Goal: Task Accomplishment & Management: Complete application form

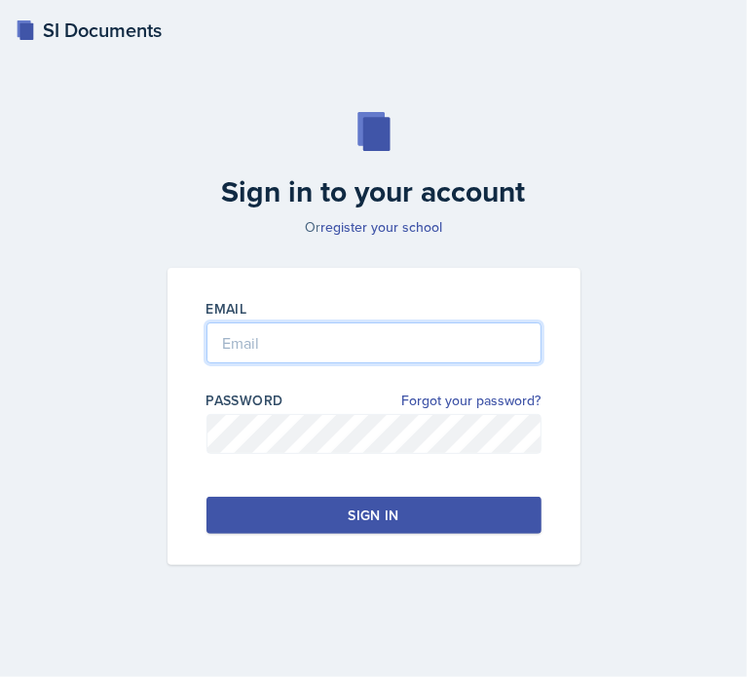
type input "[EMAIL_ADDRESS][DOMAIN_NAME]"
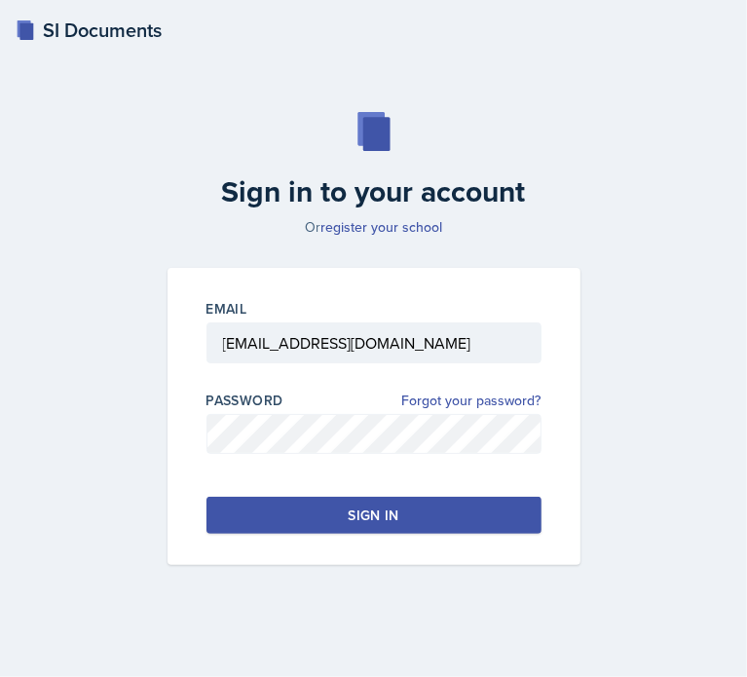
click at [383, 513] on div "Sign in" at bounding box center [373, 514] width 51 height 19
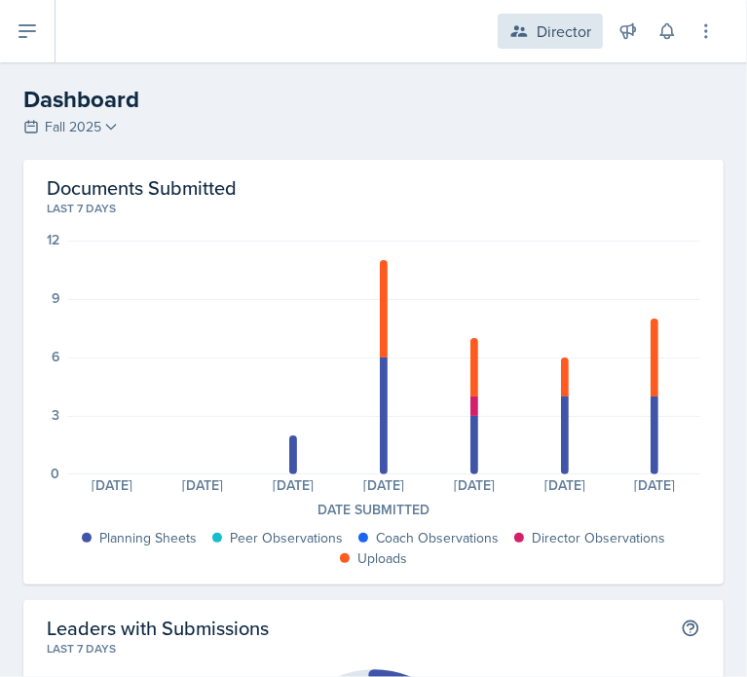
click at [518, 29] on icon at bounding box center [519, 31] width 17 height 12
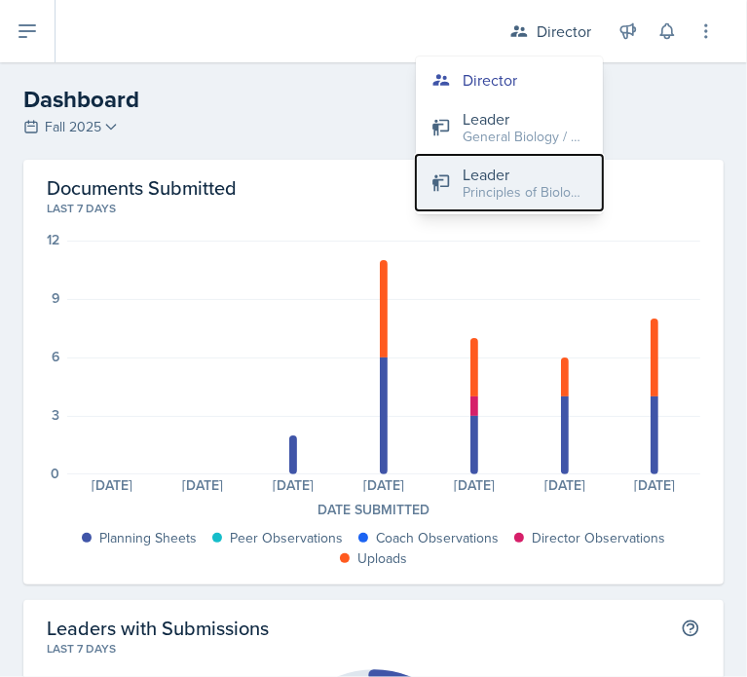
click at [495, 190] on div "Principles of Biology / Fall 2025" at bounding box center [524, 192] width 125 height 20
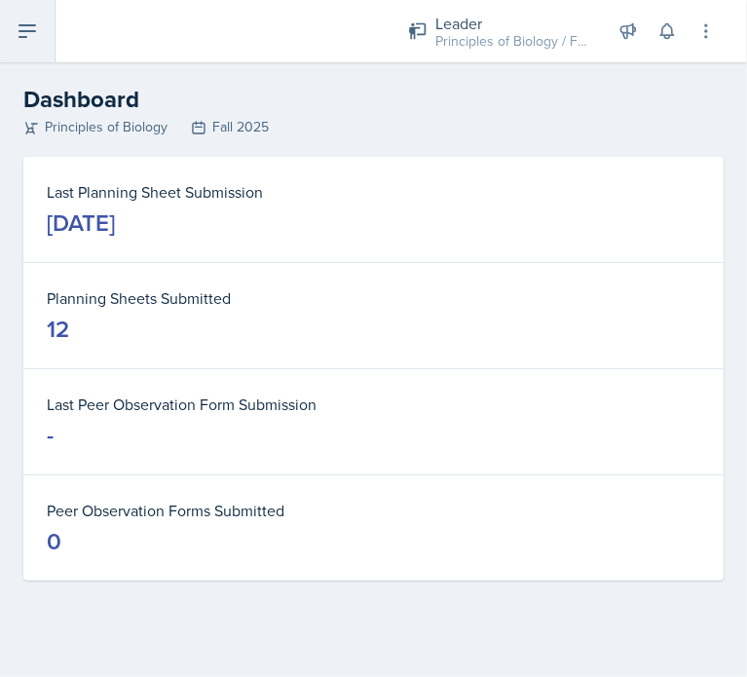
click at [46, 45] on button at bounding box center [27, 31] width 55 height 62
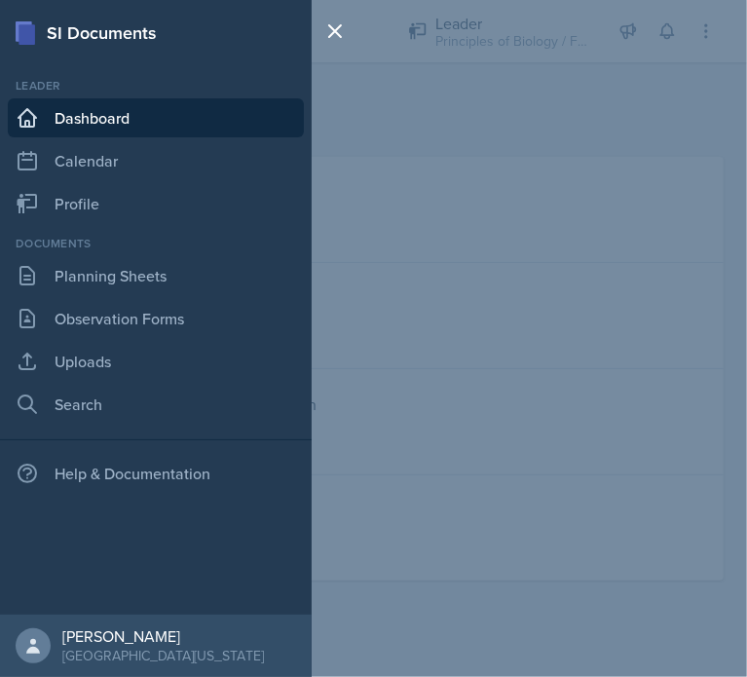
click at [403, 238] on div "SI Documents Leader Dashboard Calendar Profile Documents Planning Sheets Observ…" at bounding box center [373, 338] width 747 height 677
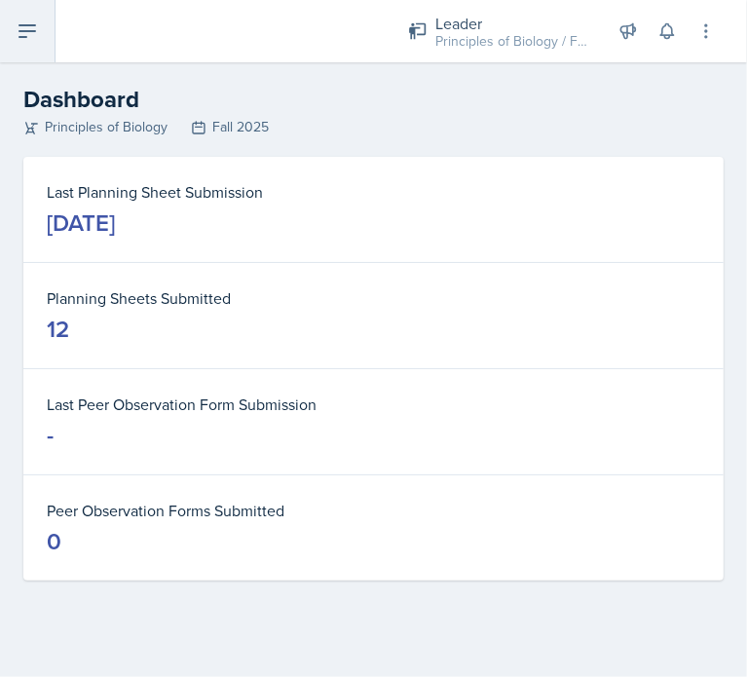
click at [35, 29] on icon at bounding box center [27, 30] width 23 height 23
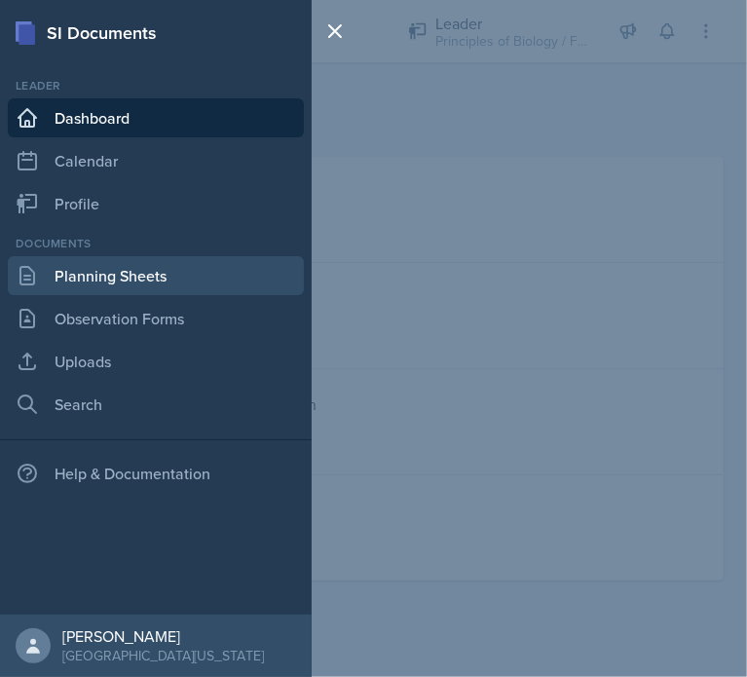
click at [110, 267] on link "Planning Sheets" at bounding box center [156, 275] width 296 height 39
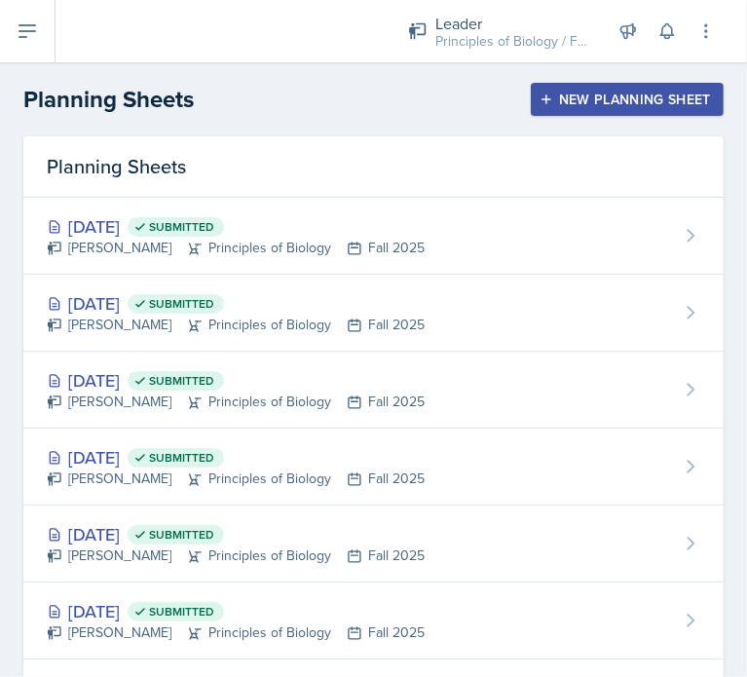
click at [563, 105] on div "New Planning Sheet" at bounding box center [626, 100] width 167 height 16
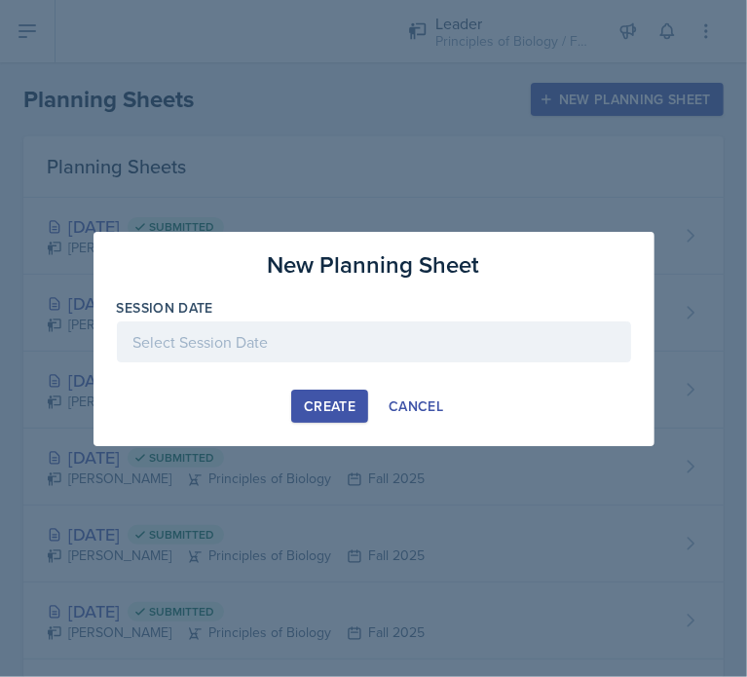
click at [360, 322] on div at bounding box center [374, 341] width 514 height 41
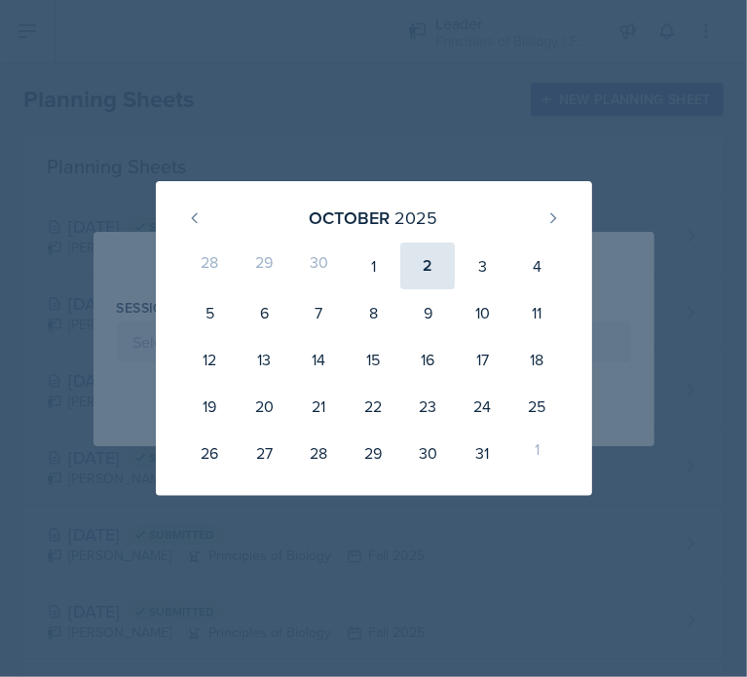
click at [428, 251] on div "2" at bounding box center [427, 265] width 55 height 47
type input "[DATE]"
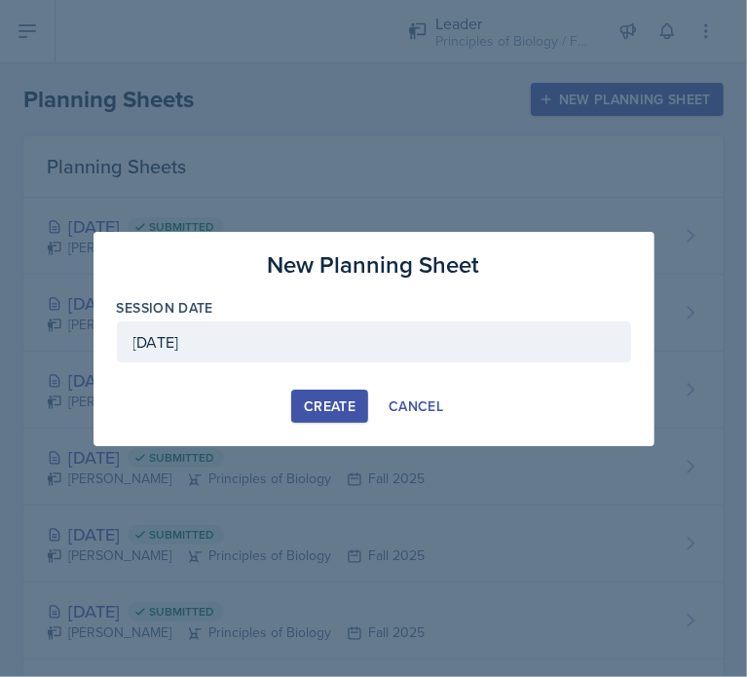
click at [317, 414] on div "Create" at bounding box center [330, 406] width 52 height 16
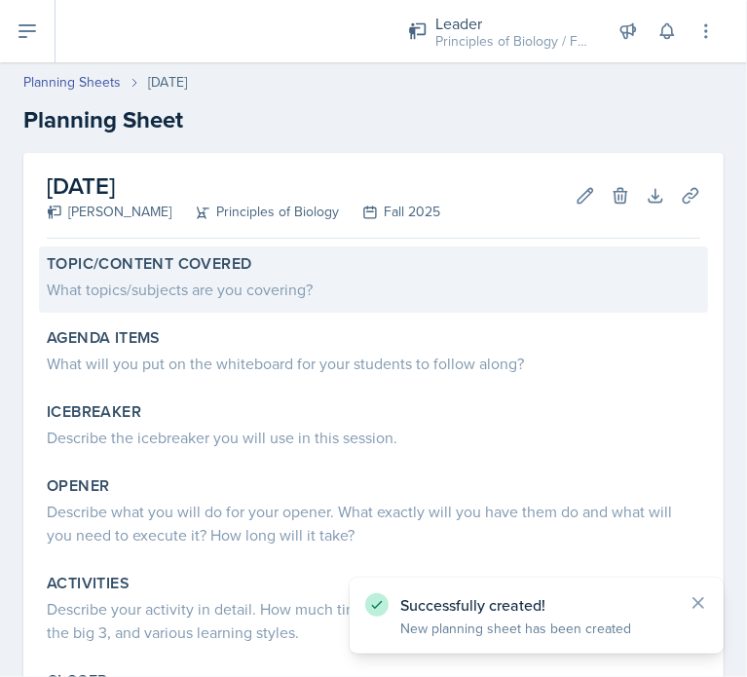
click at [191, 270] on label "Topic/Content Covered" at bounding box center [149, 263] width 204 height 19
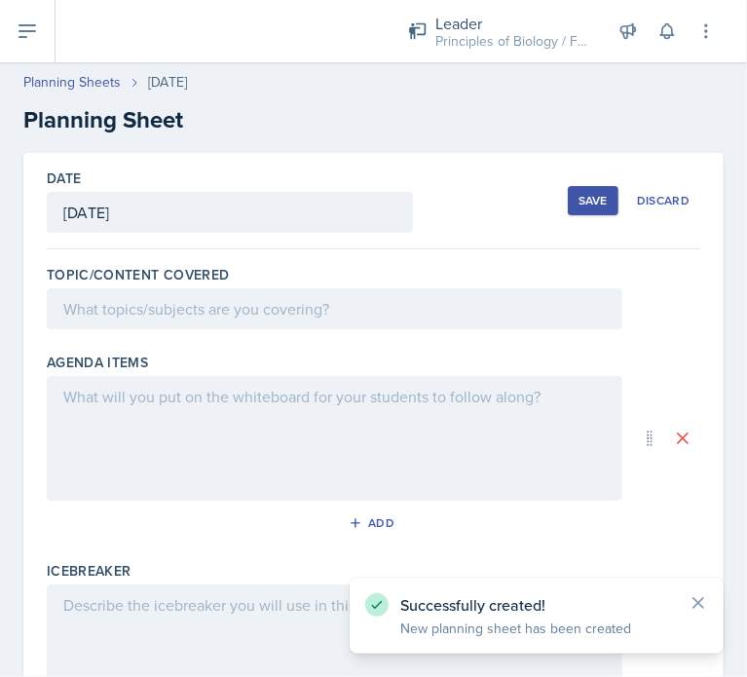
click at [160, 307] on div at bounding box center [334, 308] width 575 height 41
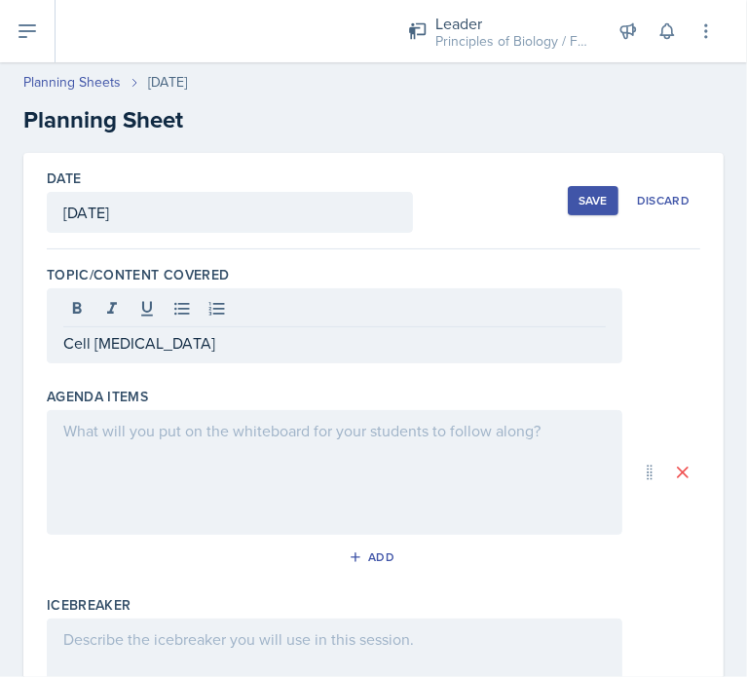
click at [184, 454] on div at bounding box center [334, 472] width 575 height 125
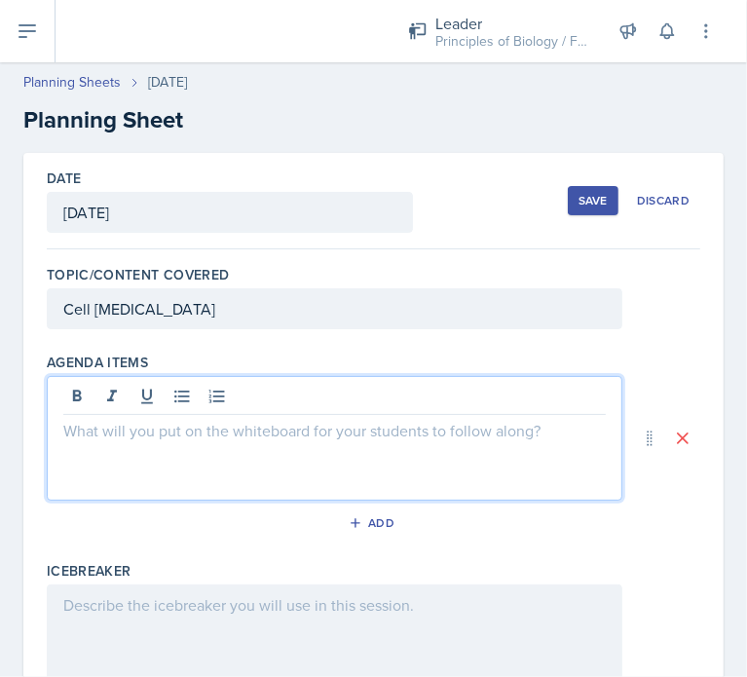
click at [218, 458] on div at bounding box center [334, 438] width 575 height 125
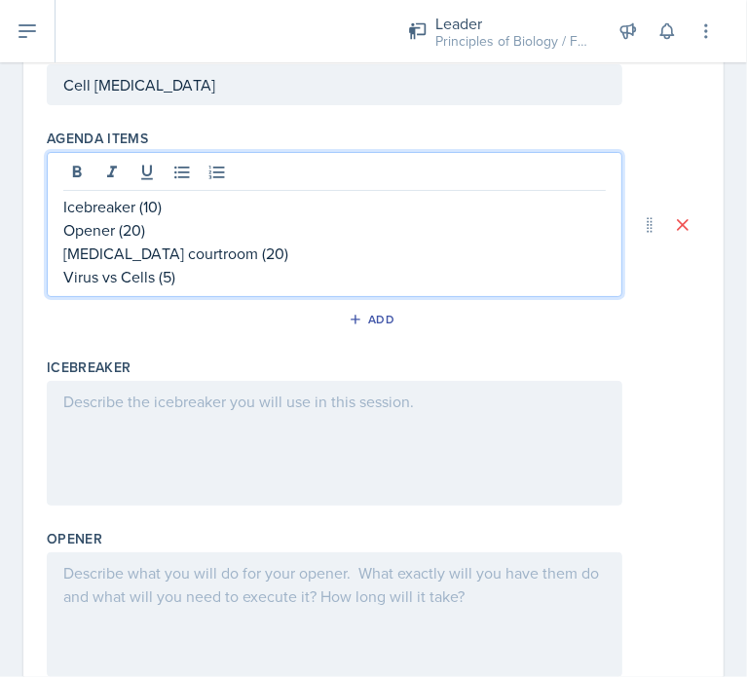
scroll to position [229, 0]
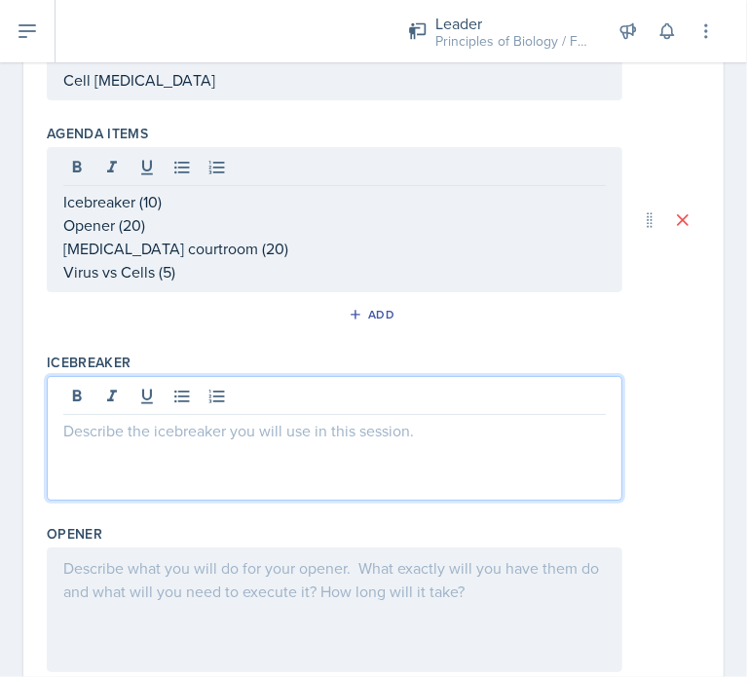
click at [213, 419] on p at bounding box center [334, 430] width 542 height 23
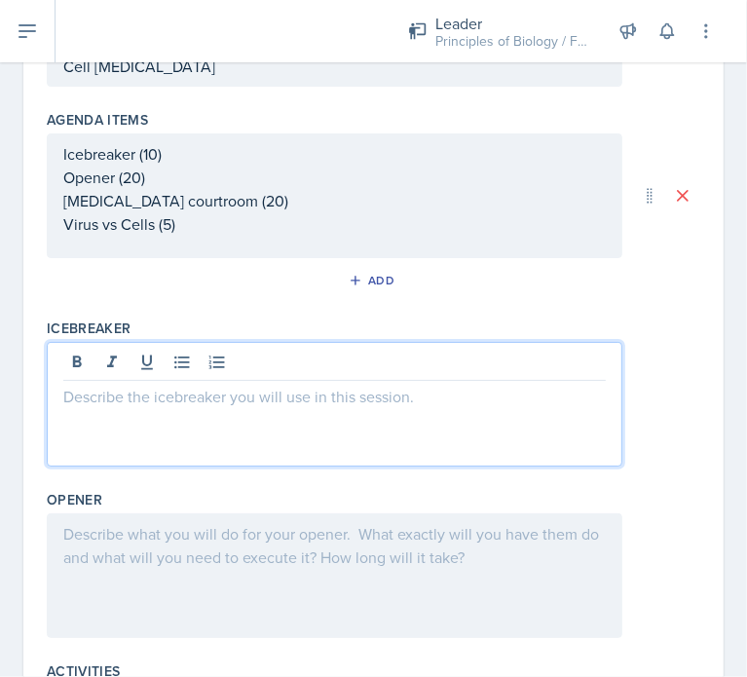
click at [173, 424] on div at bounding box center [334, 404] width 575 height 125
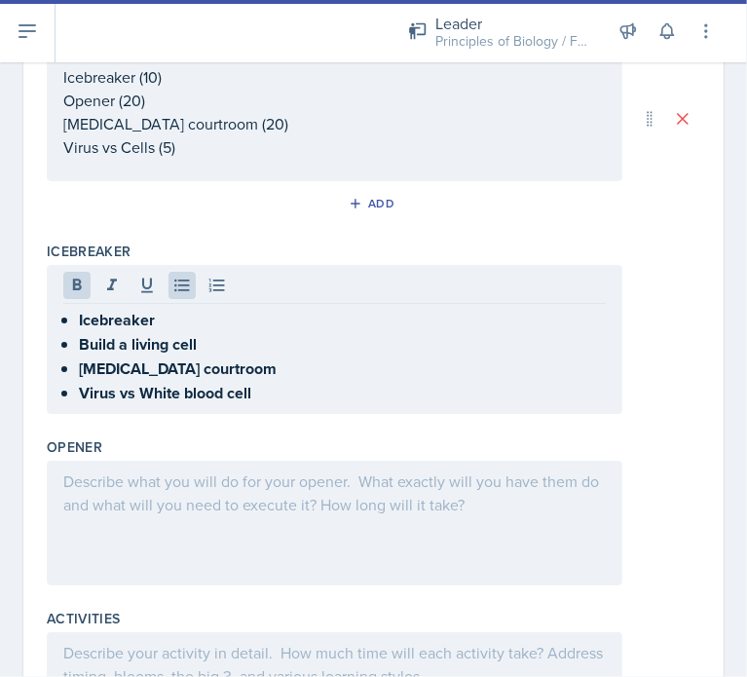
scroll to position [329, 0]
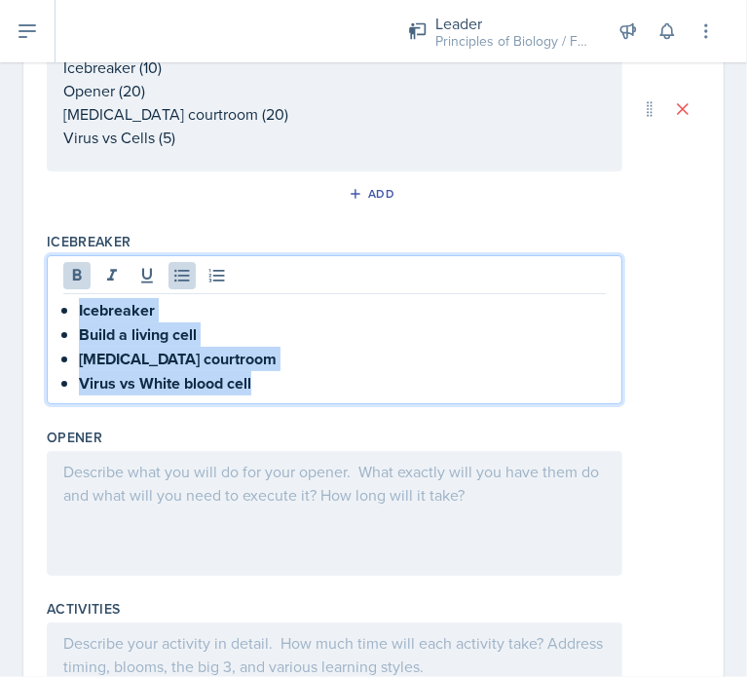
drag, startPoint x: 269, startPoint y: 376, endPoint x: 58, endPoint y: 297, distance: 224.6
click at [58, 297] on div "Icebreaker Build a living cell [MEDICAL_DATA] courtroom Virus vs White blood ce…" at bounding box center [334, 329] width 575 height 149
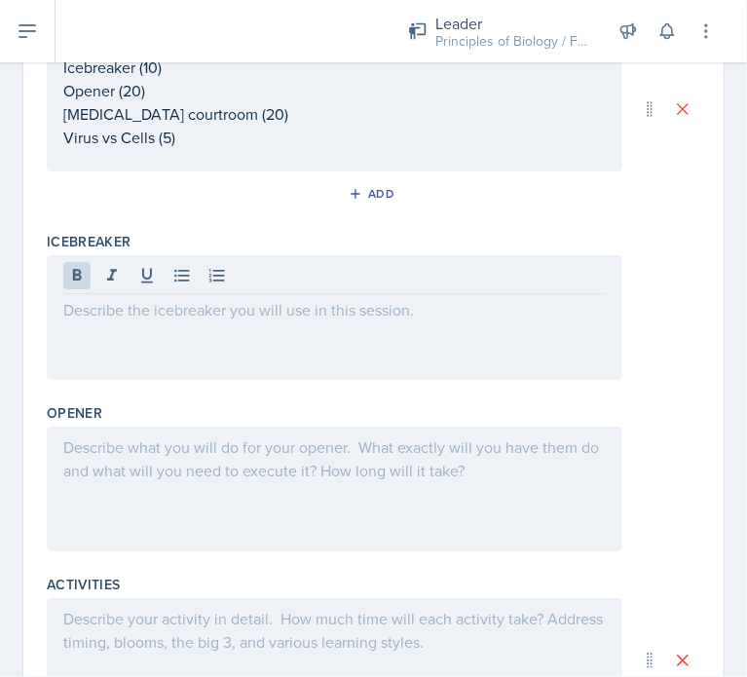
click at [117, 336] on div at bounding box center [334, 317] width 575 height 125
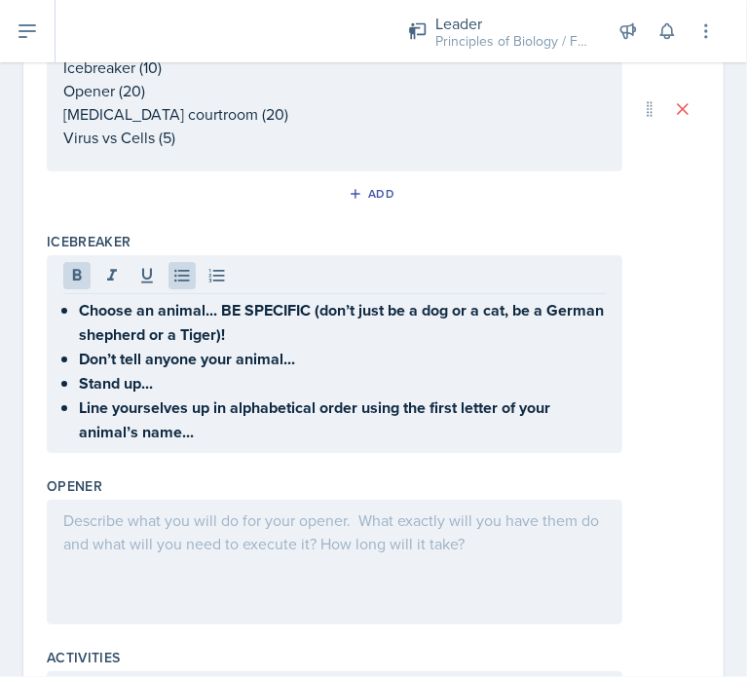
click at [210, 590] on div at bounding box center [334, 561] width 575 height 125
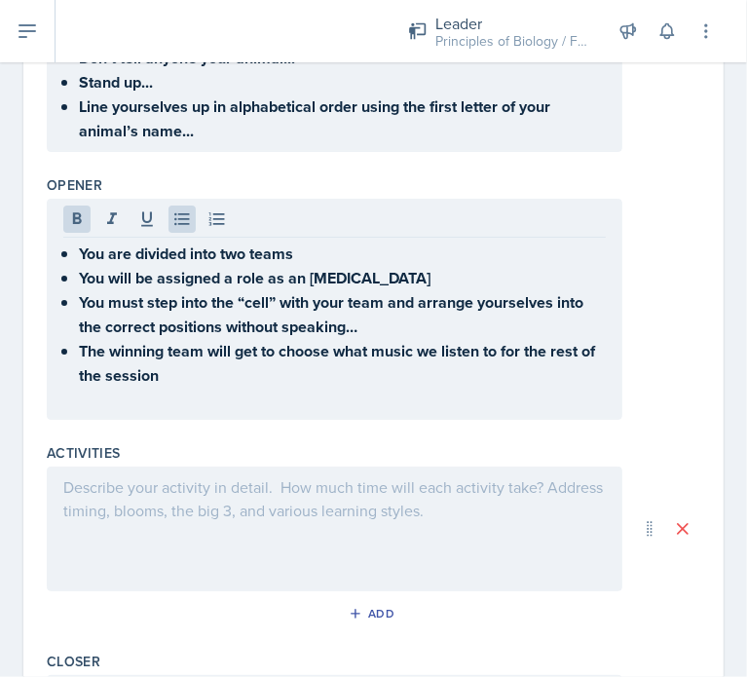
scroll to position [608, 0]
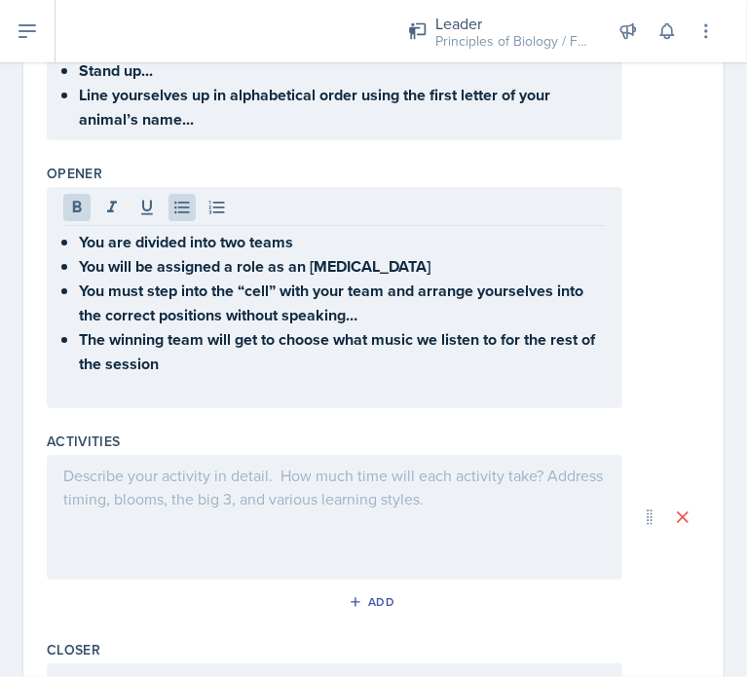
click at [222, 516] on div at bounding box center [334, 517] width 575 height 125
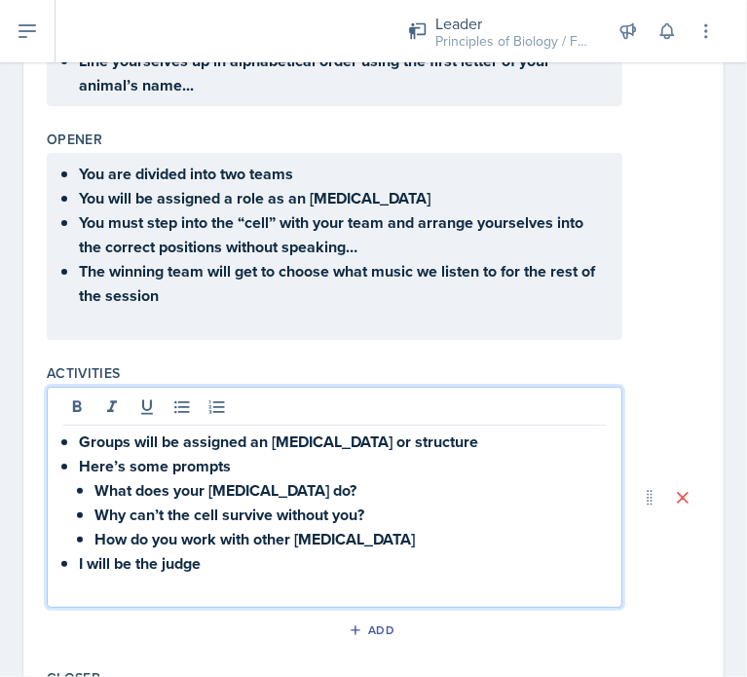
click at [233, 575] on p at bounding box center [334, 586] width 542 height 23
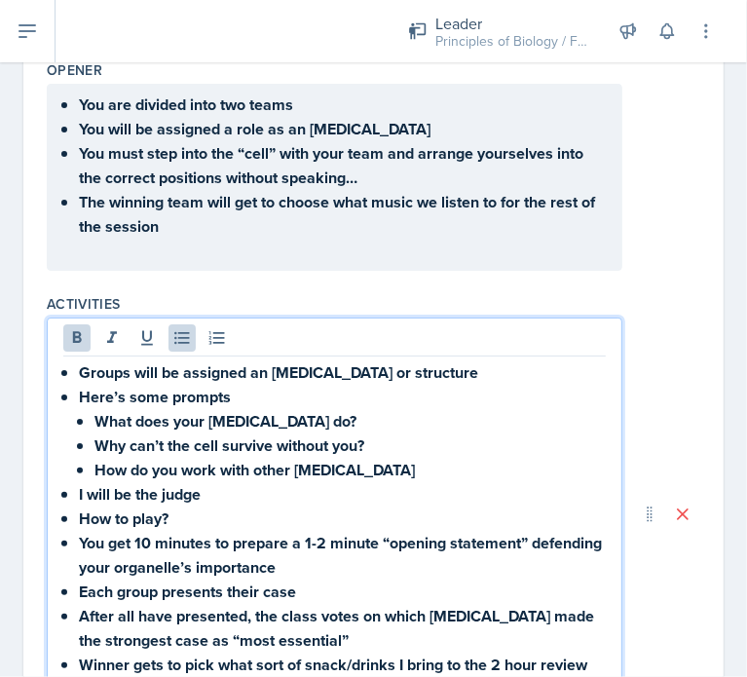
scroll to position [1038, 0]
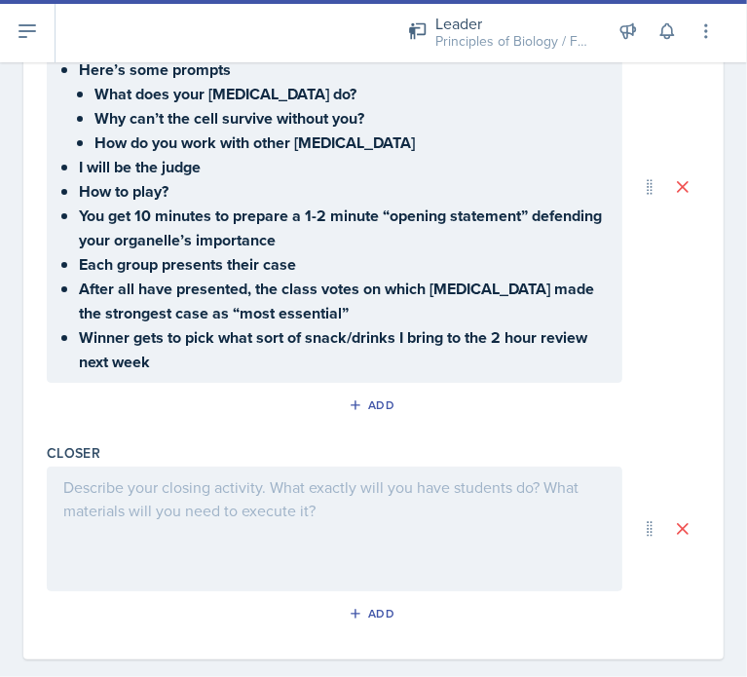
click at [217, 511] on div at bounding box center [334, 528] width 575 height 125
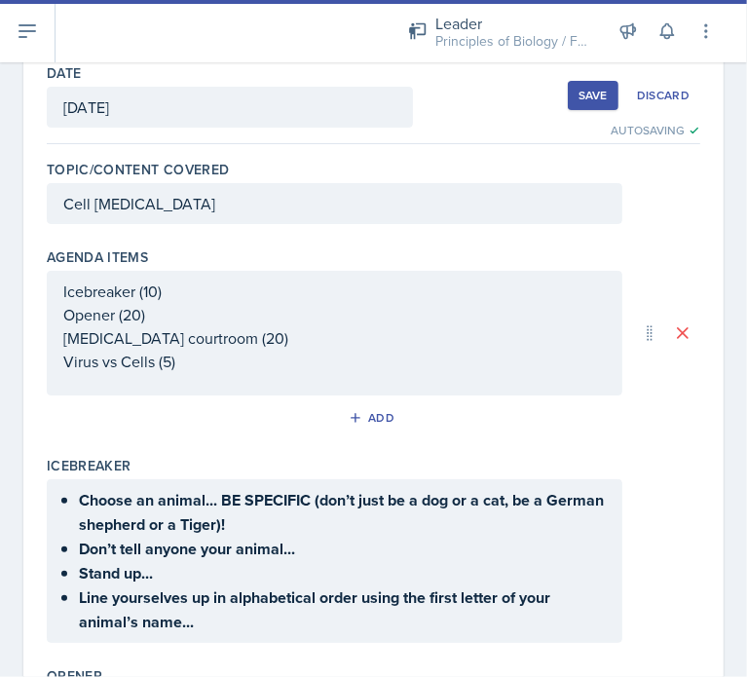
scroll to position [0, 0]
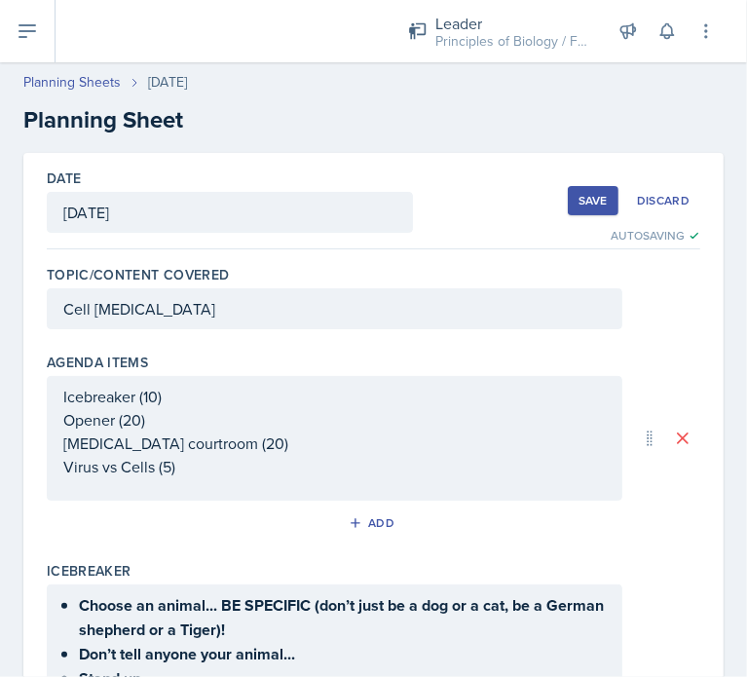
click at [584, 211] on button "Save" at bounding box center [593, 200] width 51 height 29
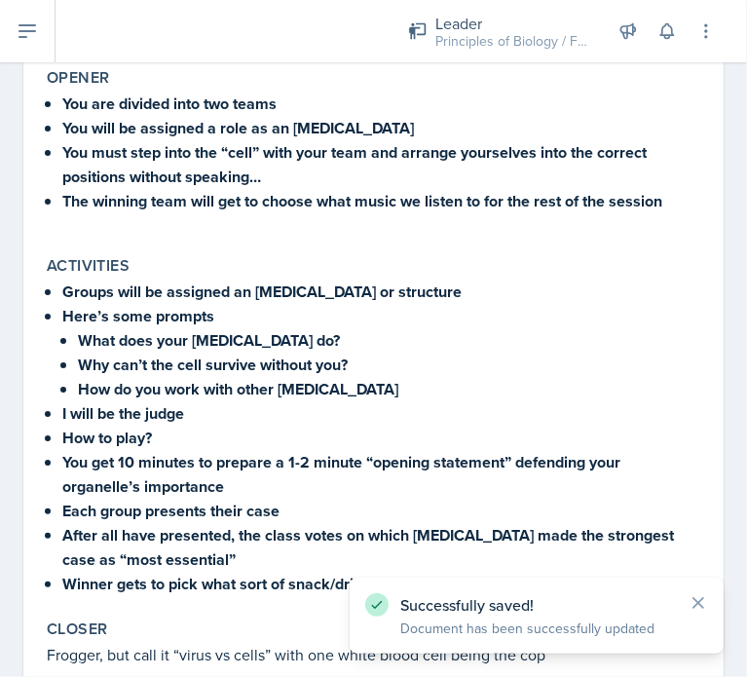
scroll to position [684, 0]
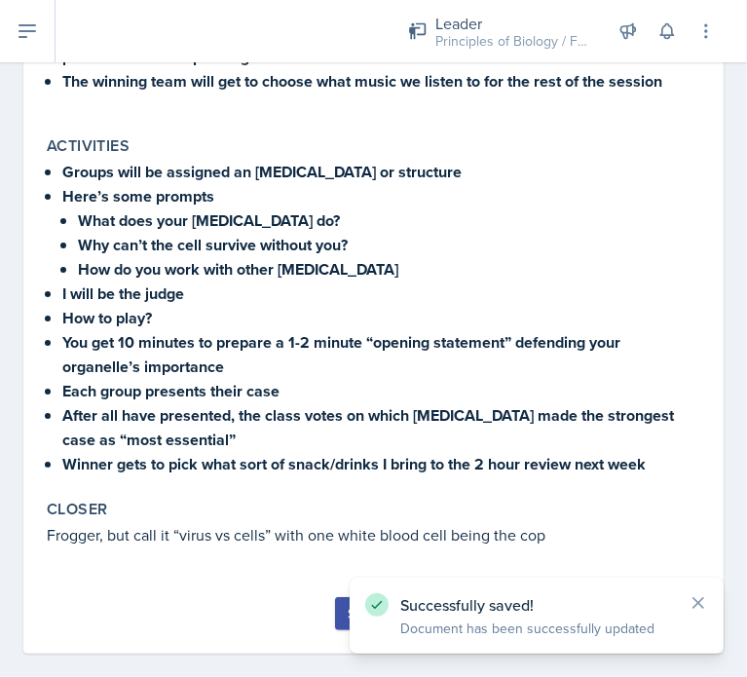
click at [325, 597] on div "Submit" at bounding box center [373, 625] width 653 height 56
click at [339, 597] on button "Submit" at bounding box center [373, 613] width 77 height 33
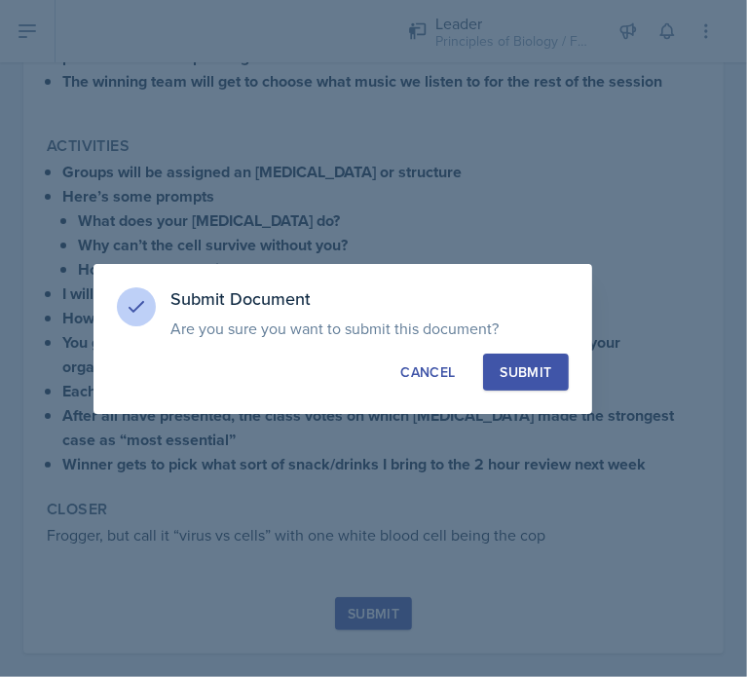
click at [534, 364] on div "Submit" at bounding box center [525, 371] width 52 height 19
